Goal: Information Seeking & Learning: Learn about a topic

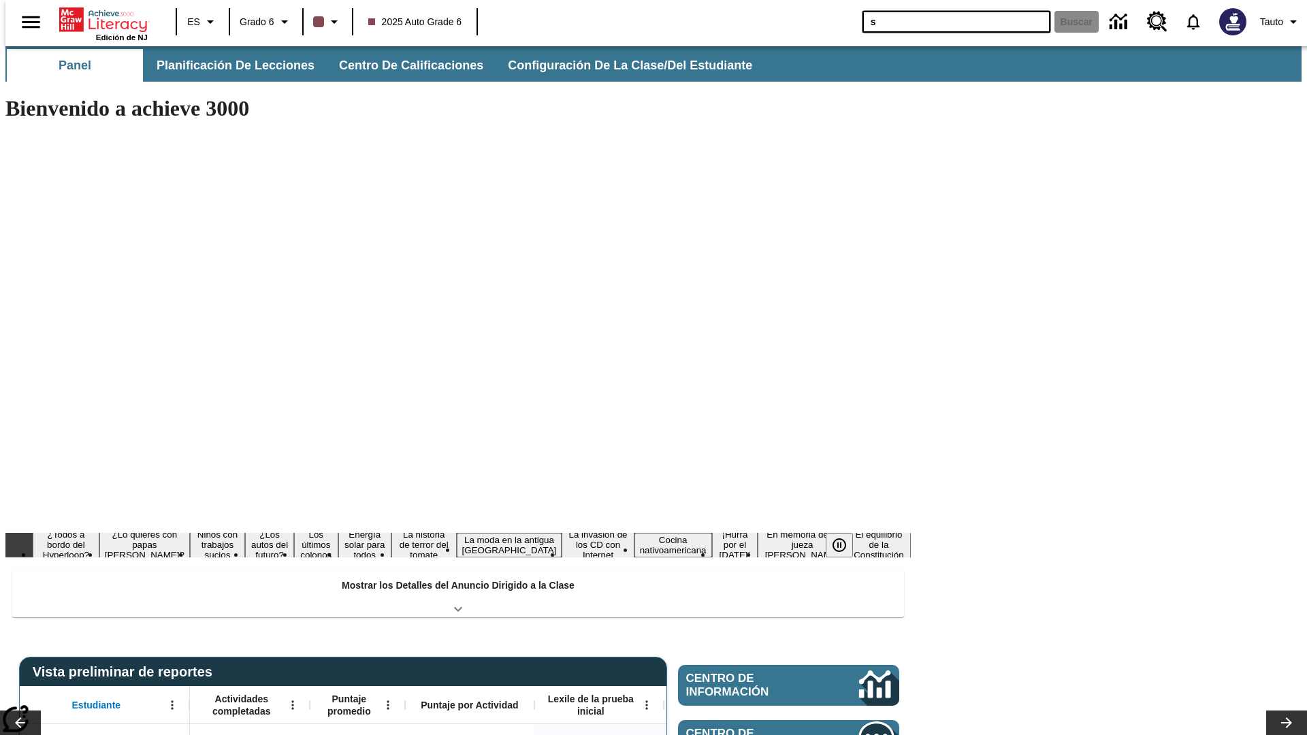
type input "s"
click at [1068, 22] on button "Buscar" at bounding box center [1076, 22] width 44 height 22
